Goal: Information Seeking & Learning: Compare options

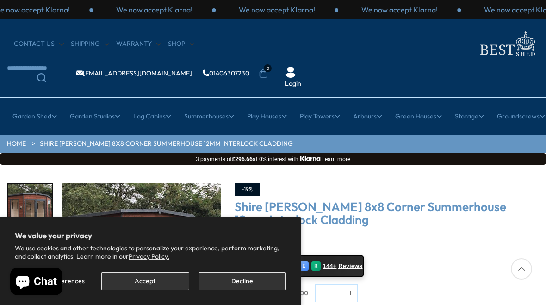
click at [150, 284] on button "Accept" at bounding box center [145, 281] width 88 height 18
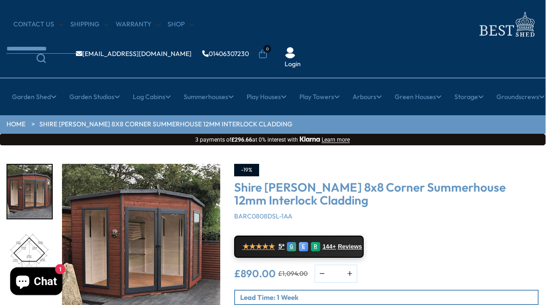
scroll to position [0, 0]
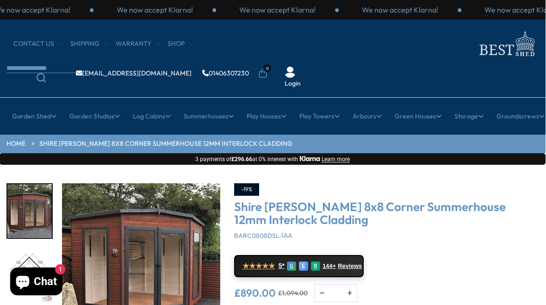
click at [100, 182] on link "Wooden Sheds" at bounding box center [86, 190] width 45 height 16
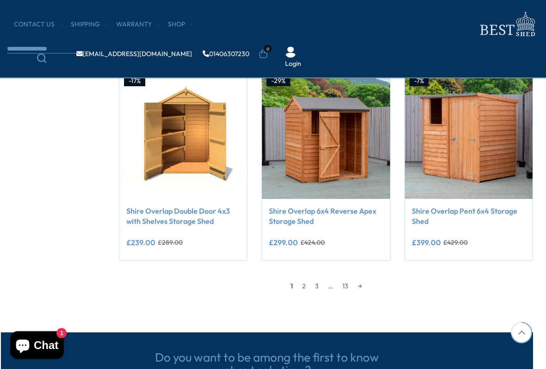
scroll to position [752, 6]
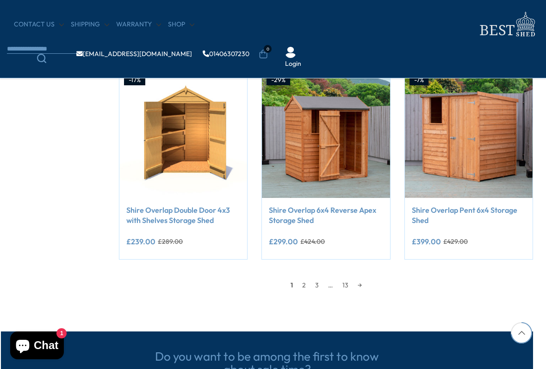
click at [361, 282] on link "→" at bounding box center [359, 285] width 13 height 14
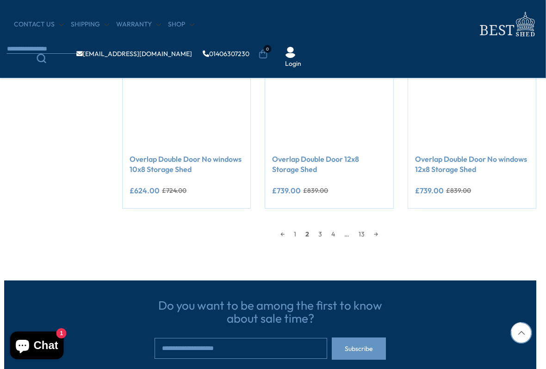
scroll to position [803, 3]
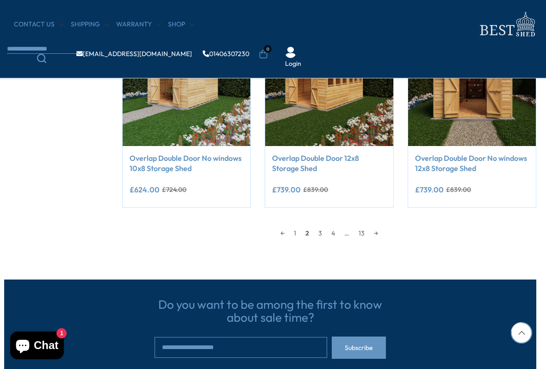
click at [377, 234] on link "→" at bounding box center [376, 233] width 13 height 14
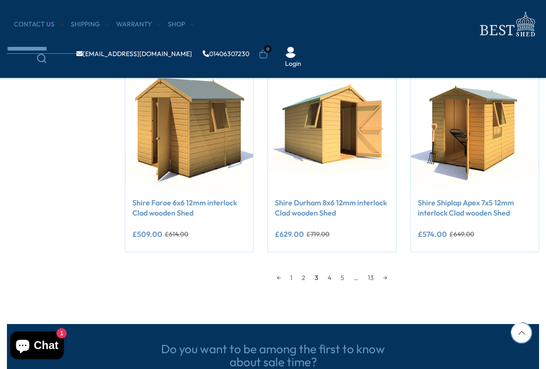
scroll to position [761, 0]
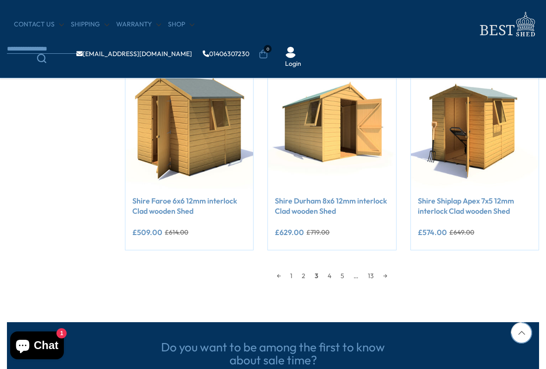
click at [389, 277] on link "→" at bounding box center [385, 276] width 13 height 14
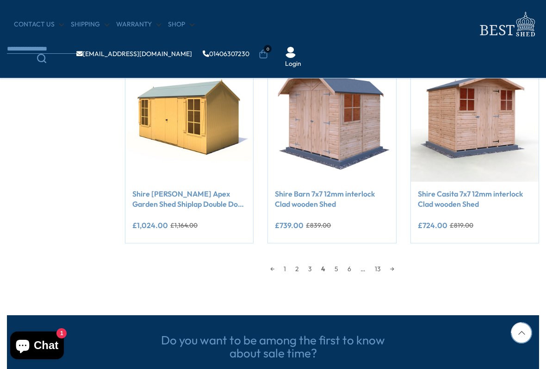
scroll to position [767, 0]
click at [335, 269] on link "5" at bounding box center [336, 269] width 13 height 14
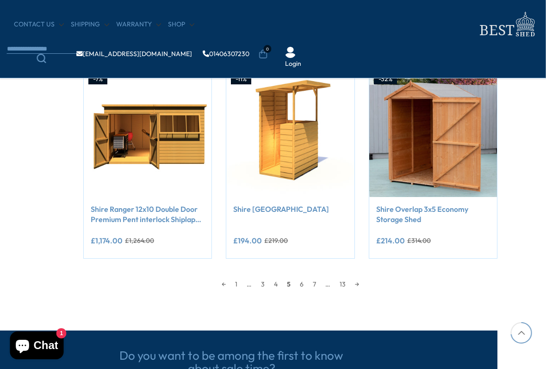
scroll to position [754, 41]
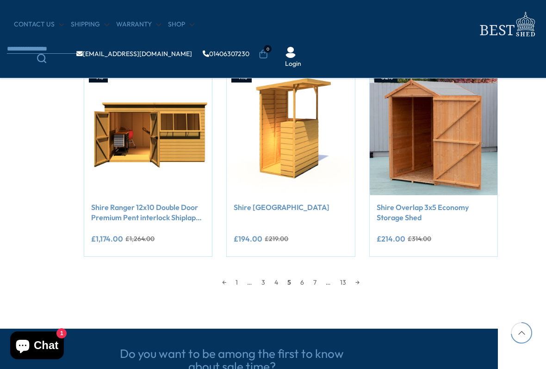
click at [299, 284] on link "6" at bounding box center [302, 282] width 13 height 14
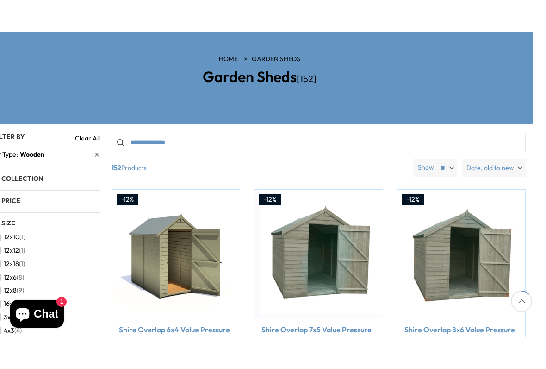
scroll to position [134, 13]
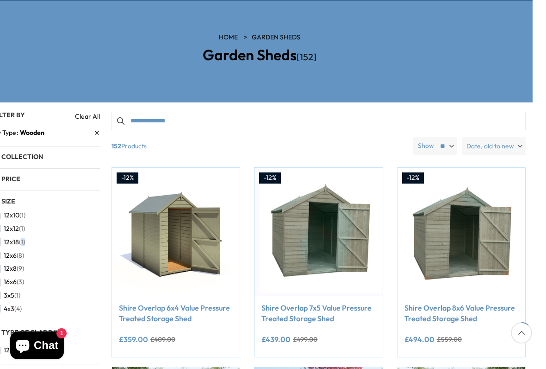
click at [85, 275] on li "16x6 (3)" at bounding box center [45, 281] width 102 height 13
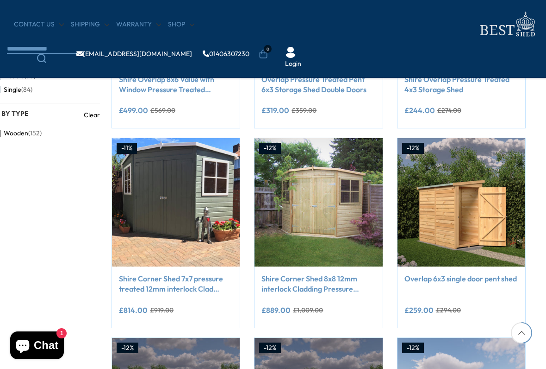
scroll to position [484, 13]
click at [93, 299] on div "Filter By Filter By Clear All By Type Wooden Collection Garden Studios (7) Gard…" at bounding box center [260, 119] width 546 height 891
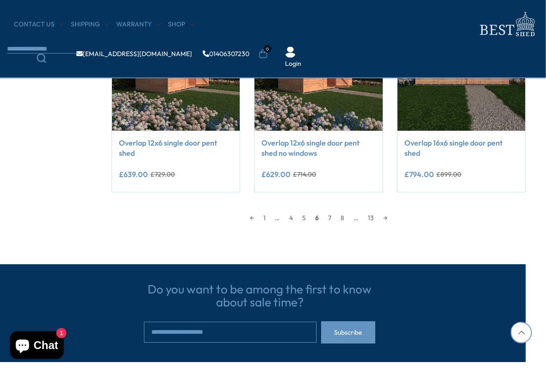
scroll to position [819, 13]
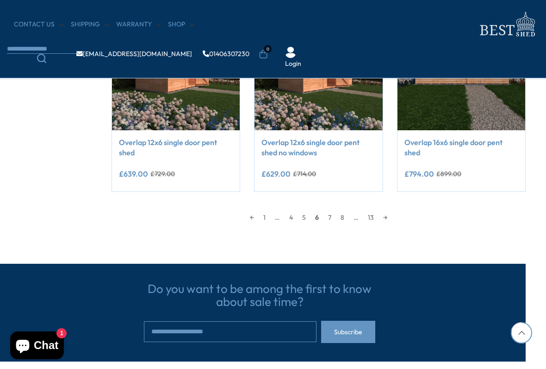
click at [330, 219] on link "7" at bounding box center [330, 217] width 13 height 14
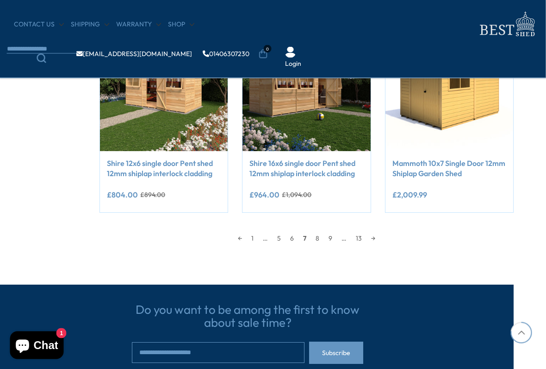
scroll to position [798, 25]
click at [317, 235] on link "8" at bounding box center [317, 238] width 13 height 14
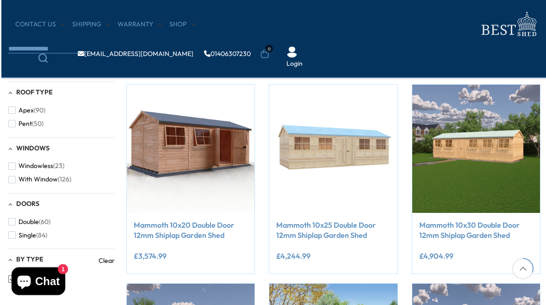
scroll to position [338, 0]
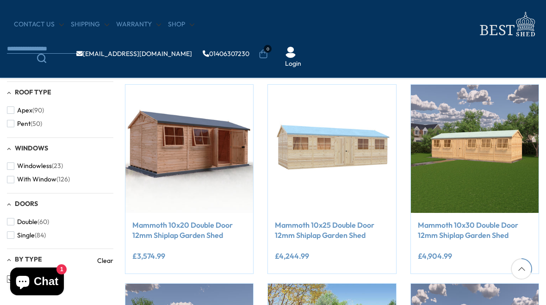
click at [4, 213] on div "Filter By Filter By Clear All By Type Wooden Collection Garden Studios (7) Gard…" at bounding box center [273, 265] width 546 height 891
click at [29, 220] on span "Double" at bounding box center [27, 222] width 20 height 8
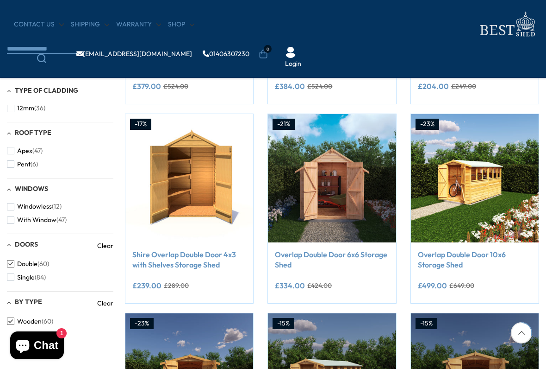
scroll to position [311, 0]
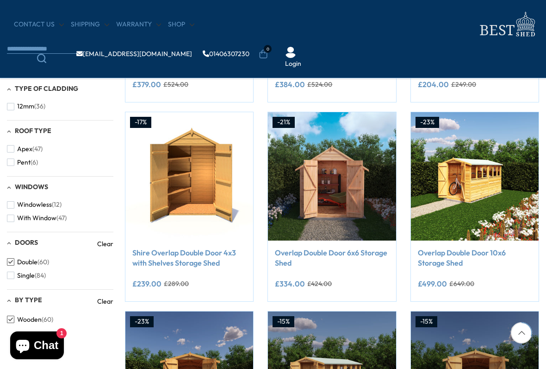
click at [155, 266] on link "Shire Overlap Double Door 4x3 with Shelves Storage Shed" at bounding box center [189, 257] width 114 height 21
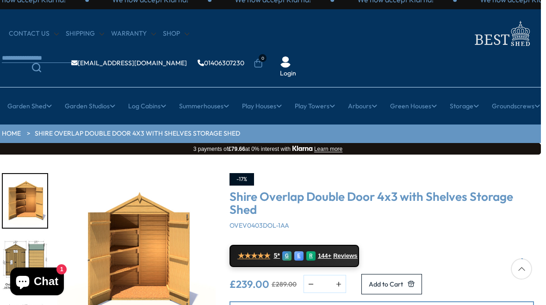
scroll to position [0, 5]
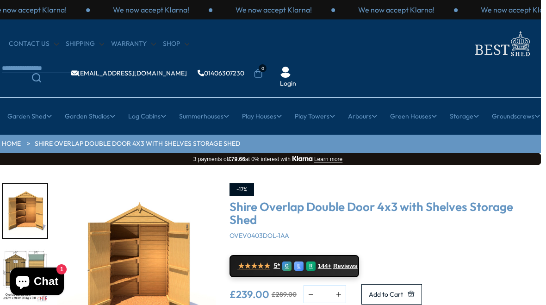
click at [330, 165] on link "6ft" at bounding box center [330, 173] width 9 height 16
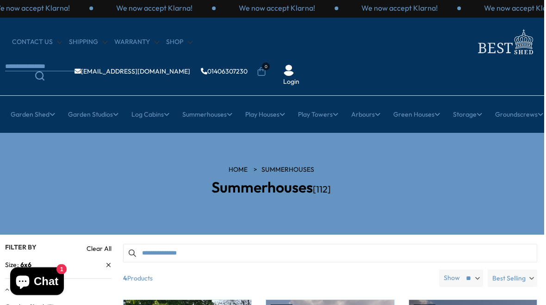
scroll to position [0, 2]
